Goal: Transaction & Acquisition: Book appointment/travel/reservation

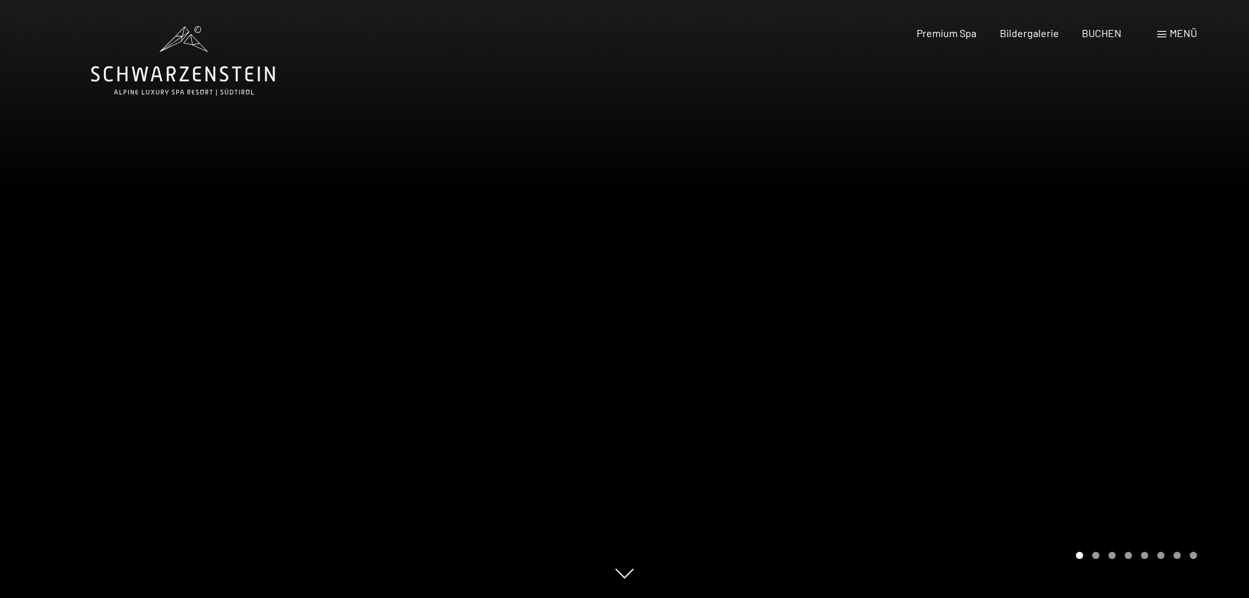
drag, startPoint x: 1089, startPoint y: 406, endPoint x: 1041, endPoint y: 519, distance: 123.0
click at [1166, 34] on span at bounding box center [1162, 34] width 9 height 7
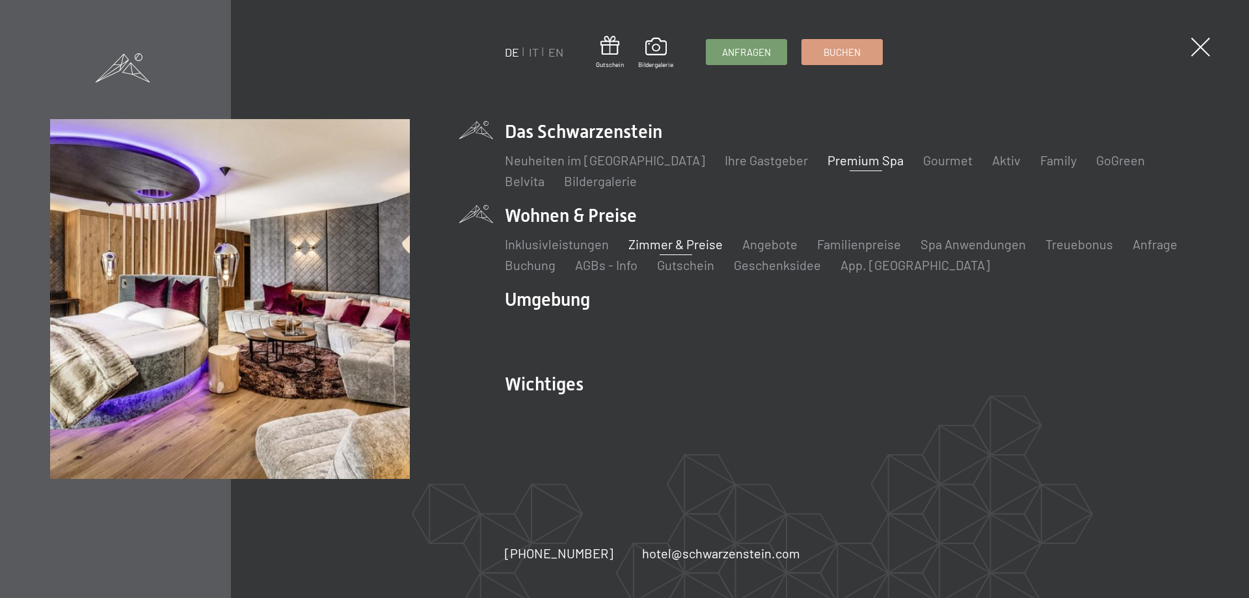
click at [634, 246] on link "Zimmer & Preise" at bounding box center [676, 244] width 94 height 16
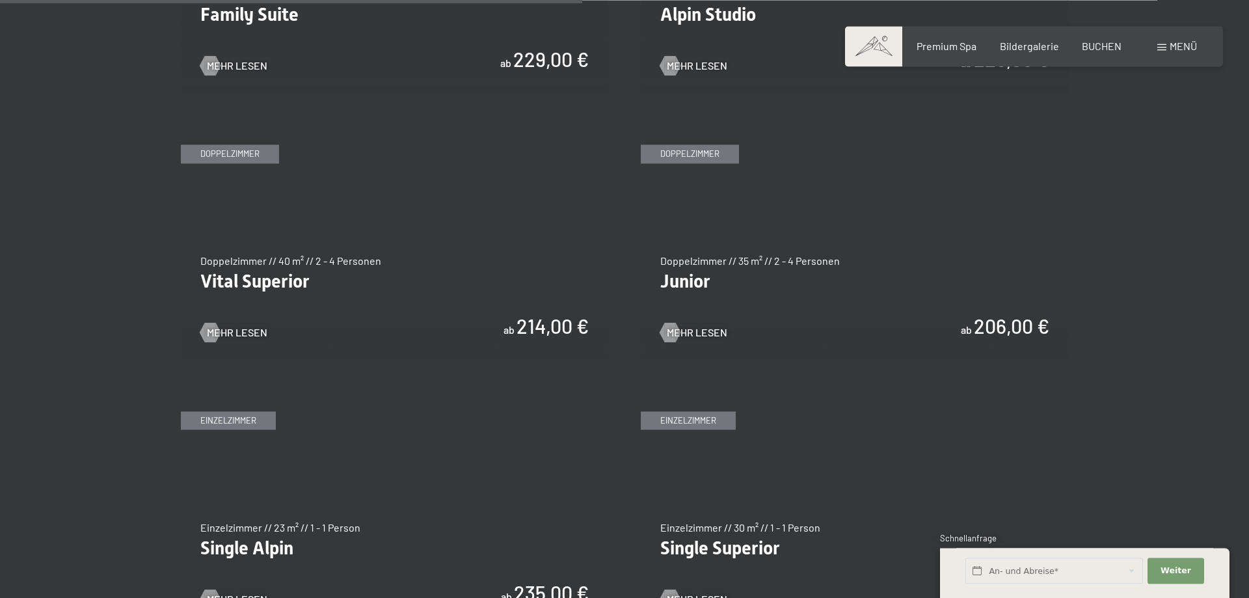
scroll to position [1703, 0]
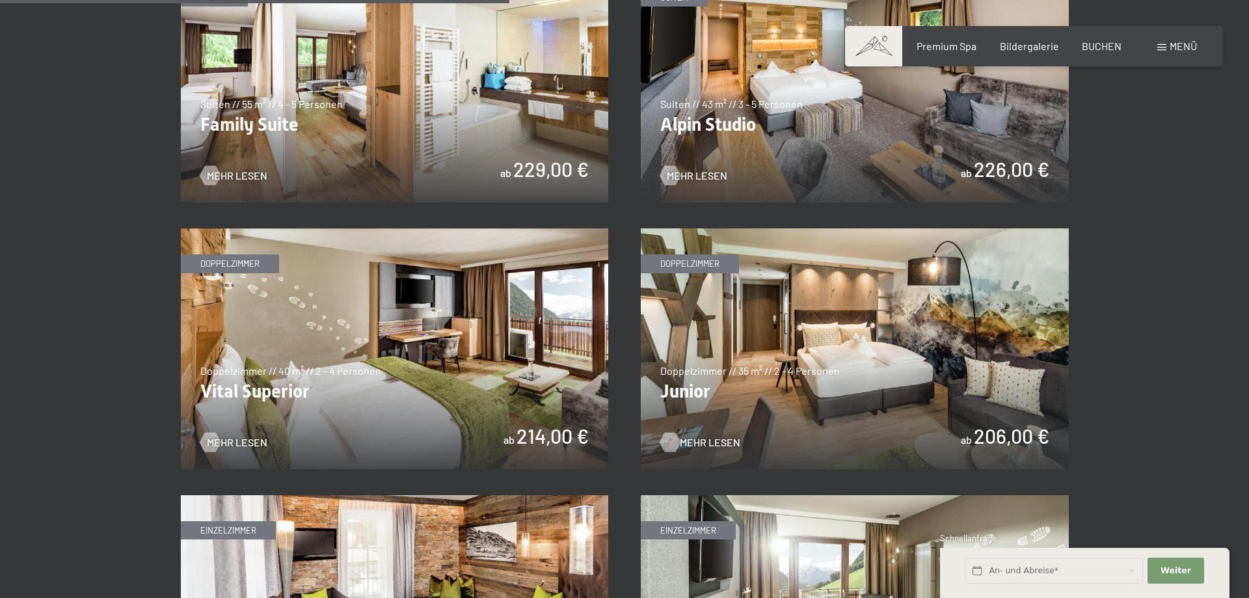
click at [673, 437] on div at bounding box center [669, 443] width 11 height 20
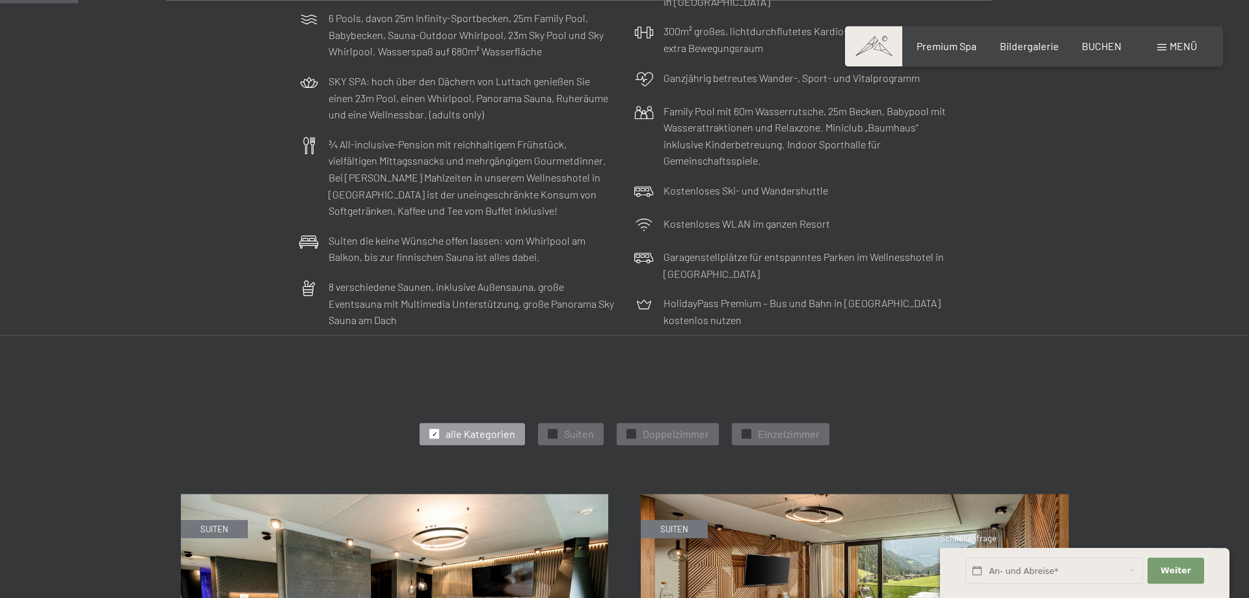
scroll to position [487, 0]
